Goal: Task Accomplishment & Management: Manage account settings

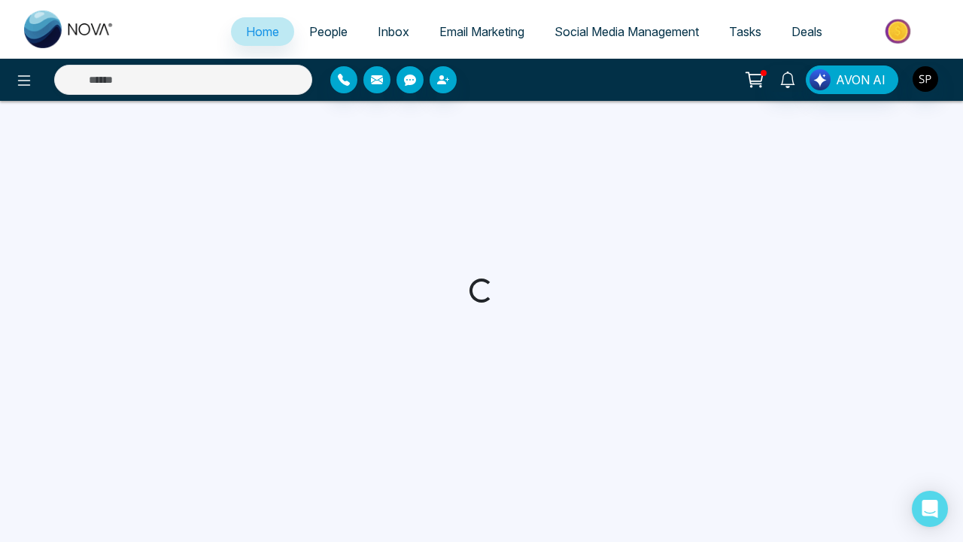
select select "*"
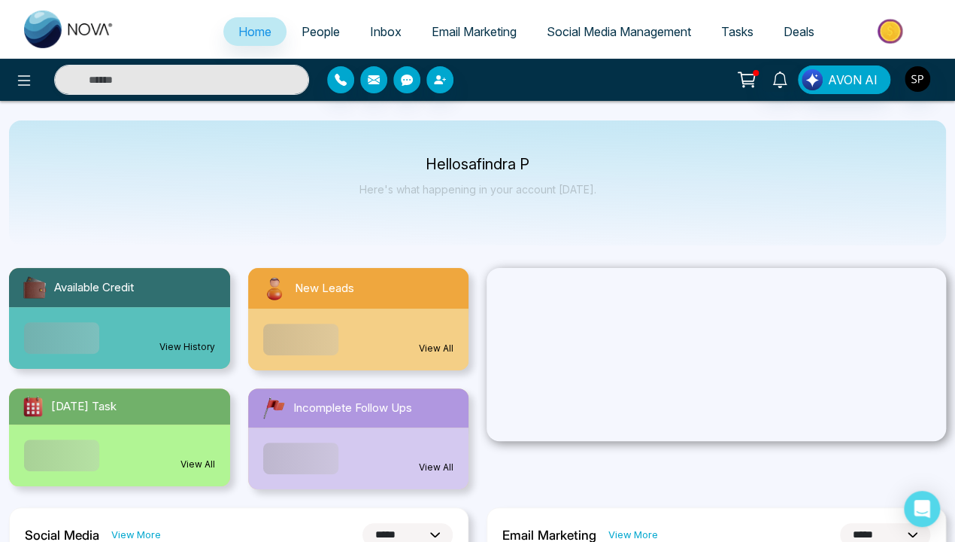
click at [187, 340] on link "View History" at bounding box center [187, 347] width 56 height 14
